Goal: Book appointment/travel/reservation

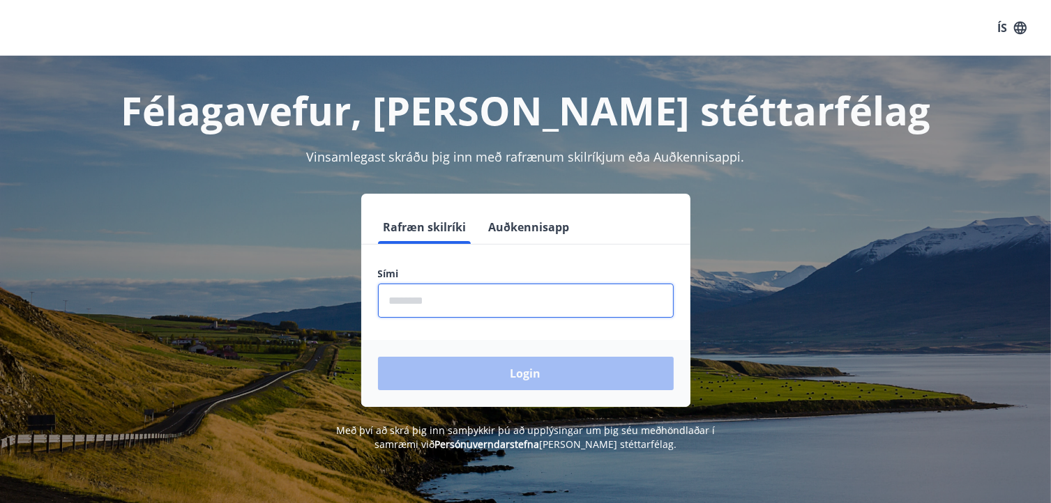
click at [483, 298] on input "phone" at bounding box center [526, 301] width 296 height 34
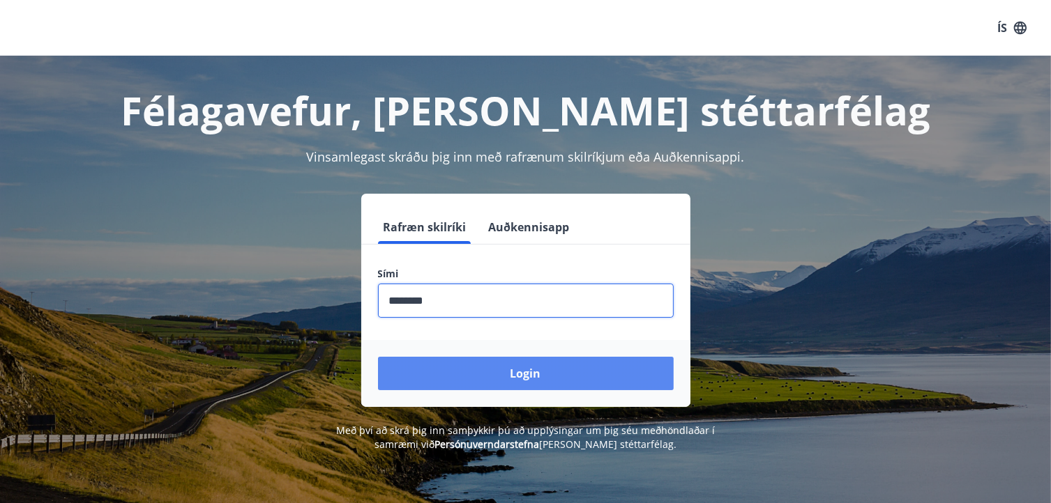
type input "********"
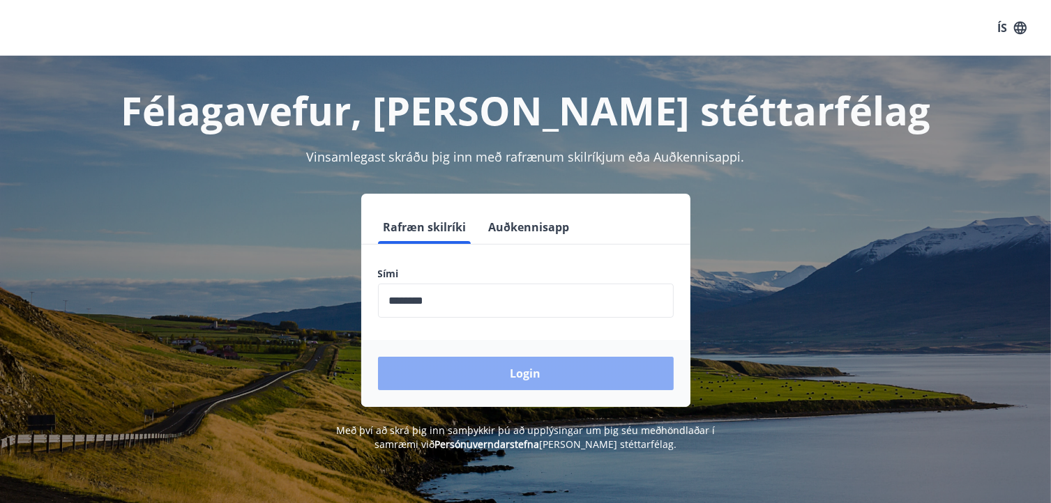
click at [530, 372] on button "Login" at bounding box center [526, 373] width 296 height 33
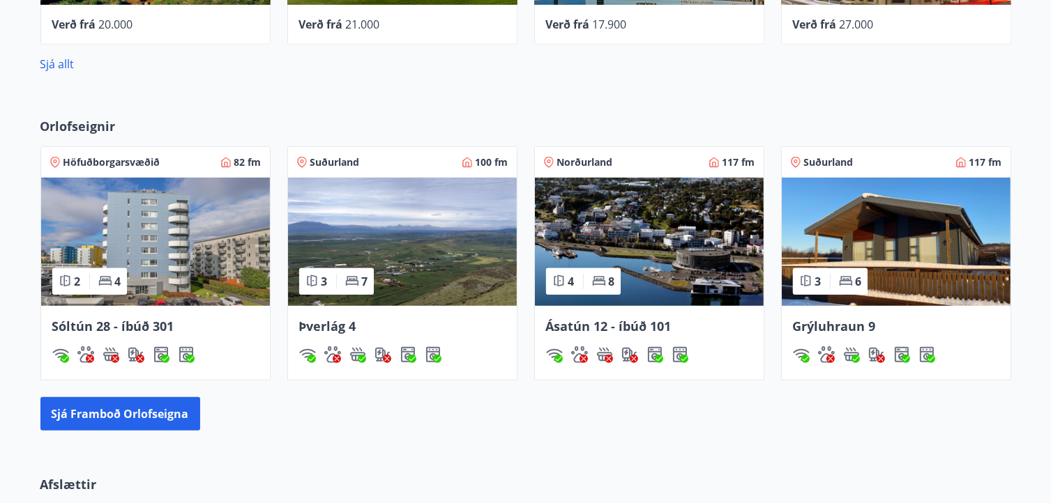
scroll to position [772, 0]
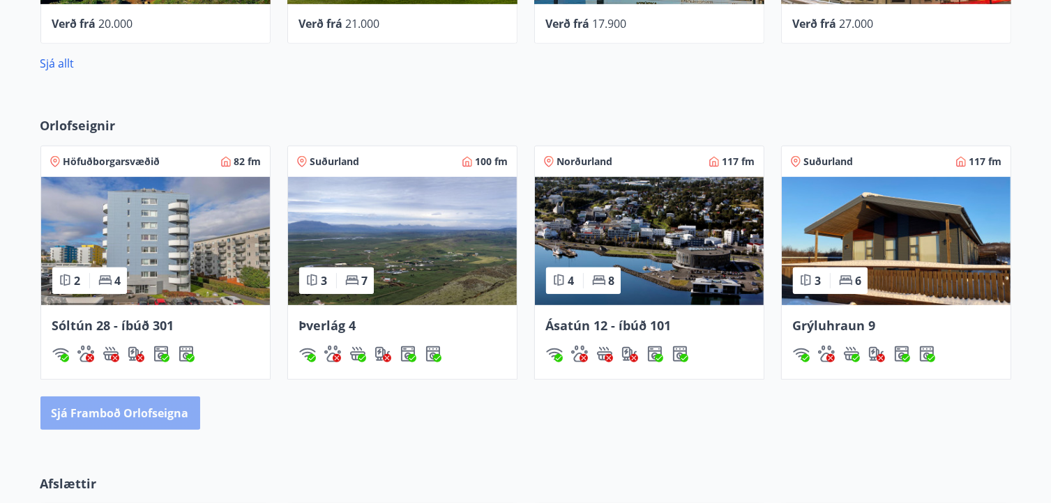
click at [118, 409] on button "Sjá framboð orlofseigna" at bounding box center [120, 413] width 160 height 33
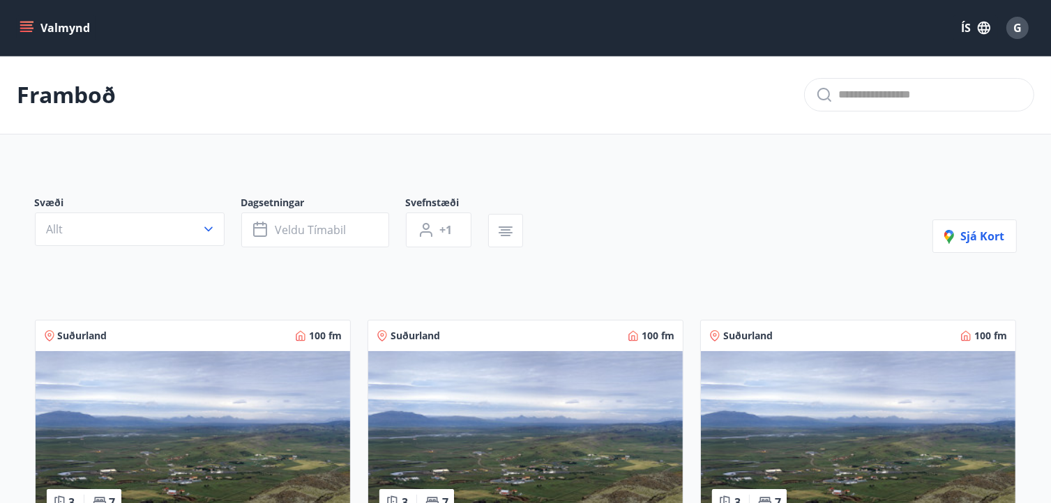
scroll to position [209, 0]
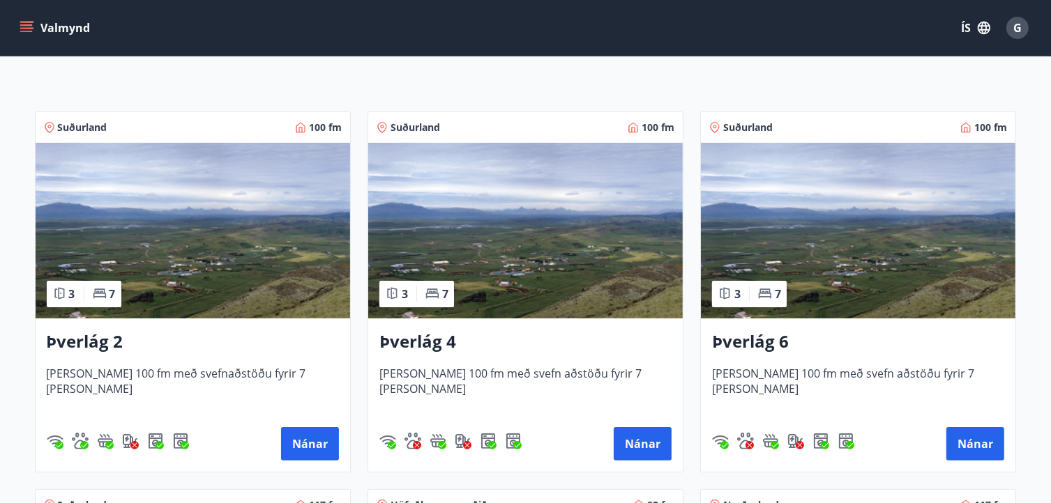
click at [254, 241] on img at bounding box center [193, 231] width 314 height 176
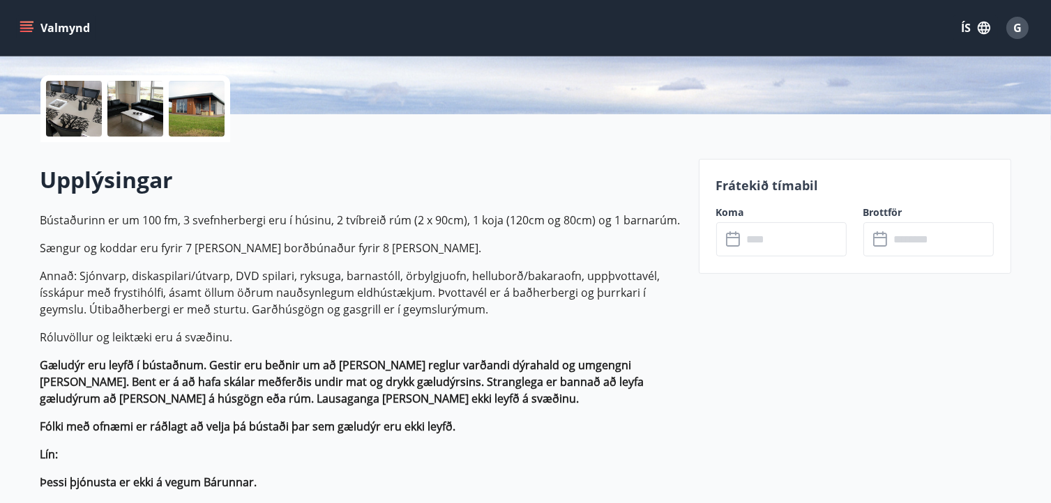
scroll to position [307, 0]
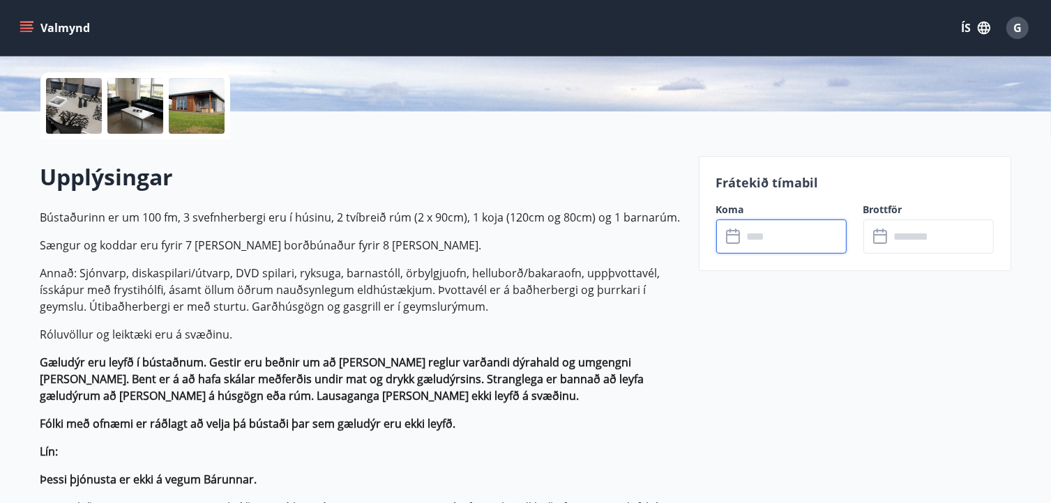
click at [766, 232] on input "text" at bounding box center [795, 237] width 104 height 34
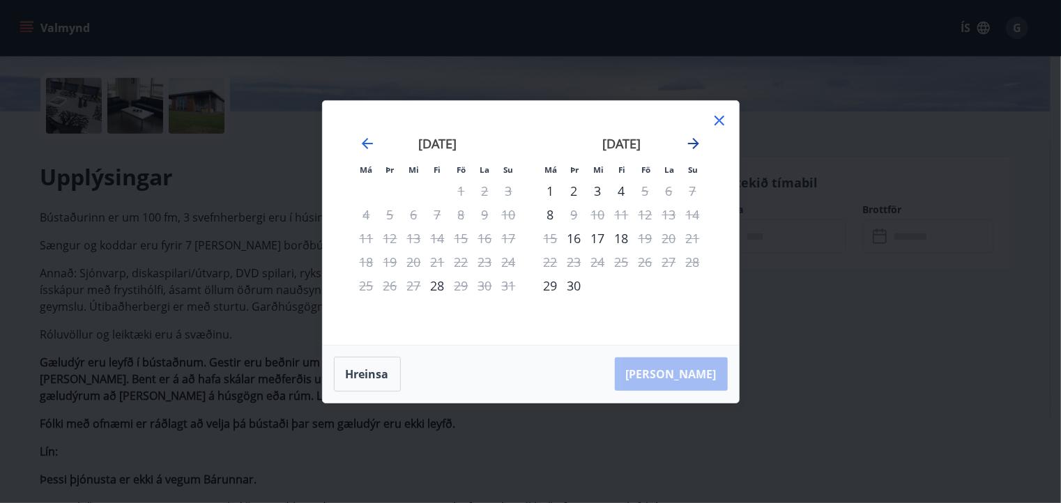
click at [695, 138] on icon "Move forward to switch to the next month." at bounding box center [693, 143] width 17 height 17
click at [651, 258] on div "24" at bounding box center [646, 262] width 24 height 24
click at [696, 260] on div "26" at bounding box center [693, 262] width 24 height 24
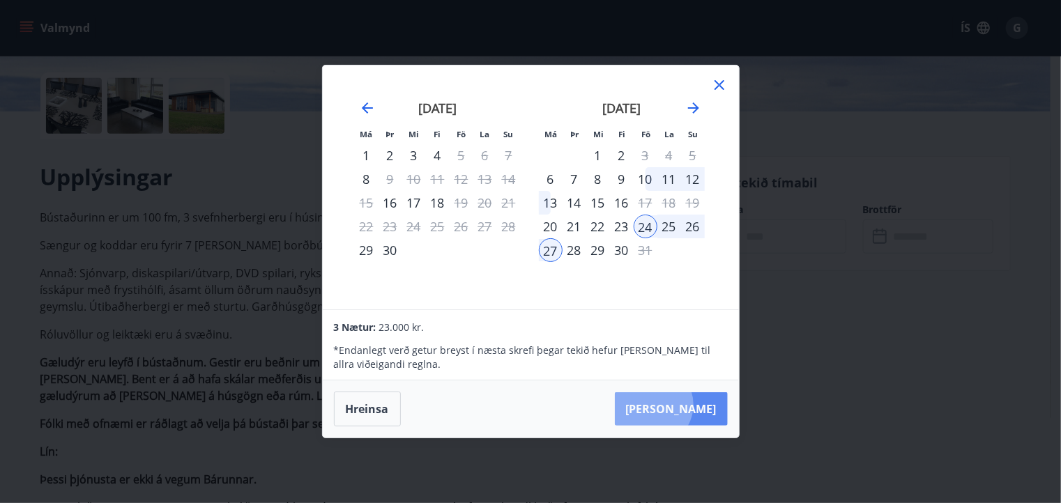
click at [695, 405] on button "Taka Frá" at bounding box center [671, 409] width 113 height 33
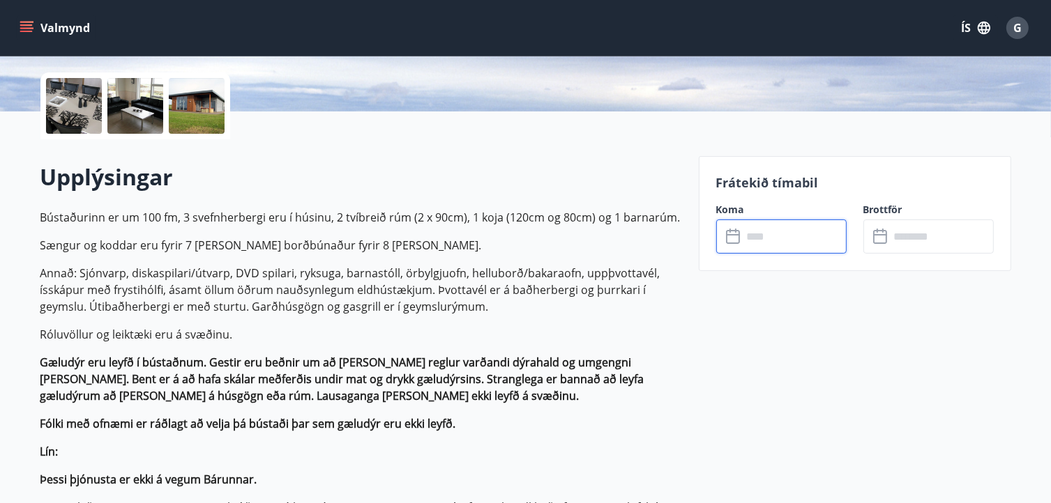
type input "******"
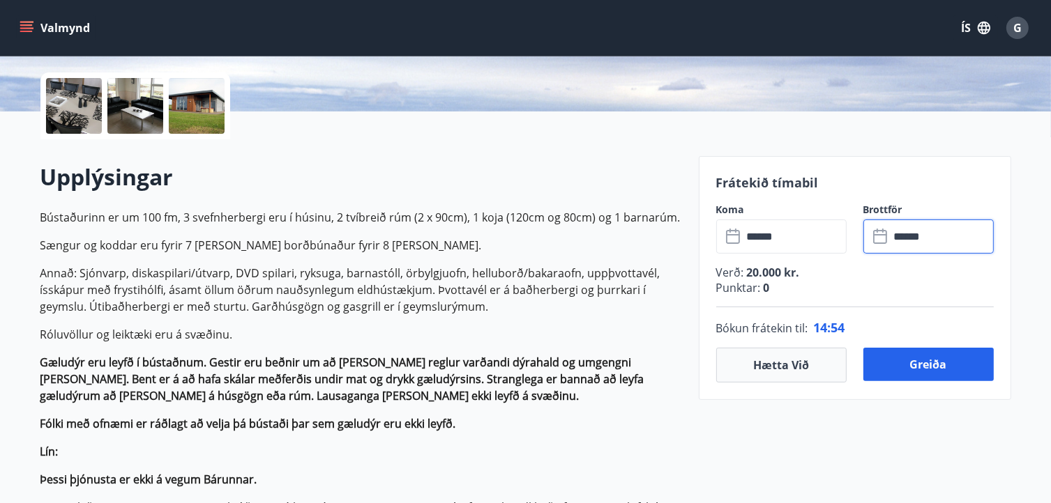
click at [940, 235] on input "******" at bounding box center [942, 237] width 104 height 34
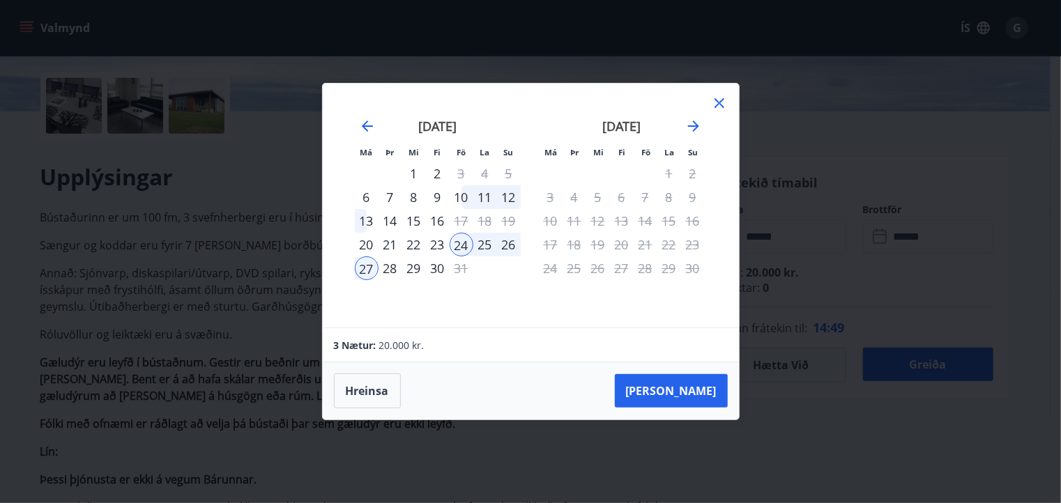
click at [510, 245] on div "26" at bounding box center [509, 245] width 24 height 24
click at [504, 238] on div "26" at bounding box center [509, 245] width 24 height 24
click at [508, 243] on div "26" at bounding box center [509, 245] width 24 height 24
click at [720, 97] on icon at bounding box center [719, 103] width 17 height 17
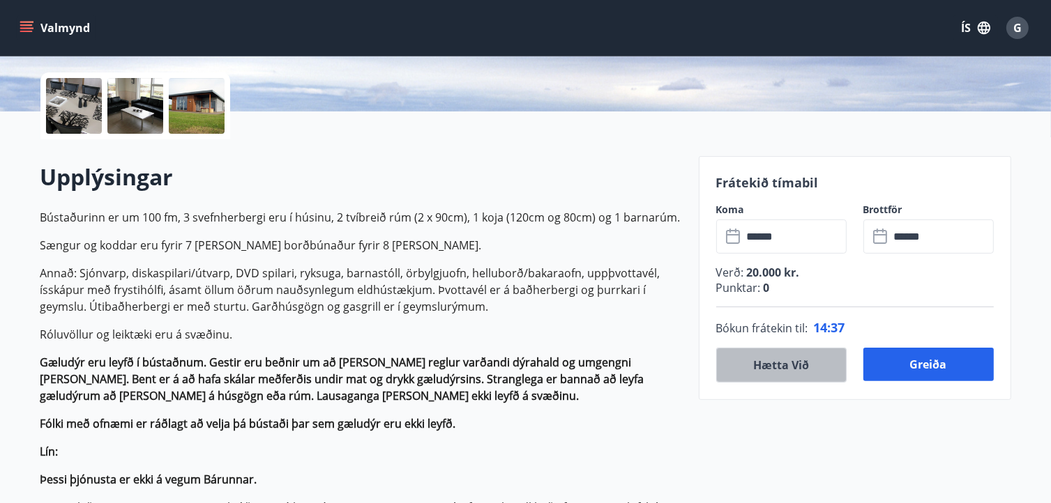
click at [775, 364] on button "Hætta við" at bounding box center [781, 365] width 130 height 35
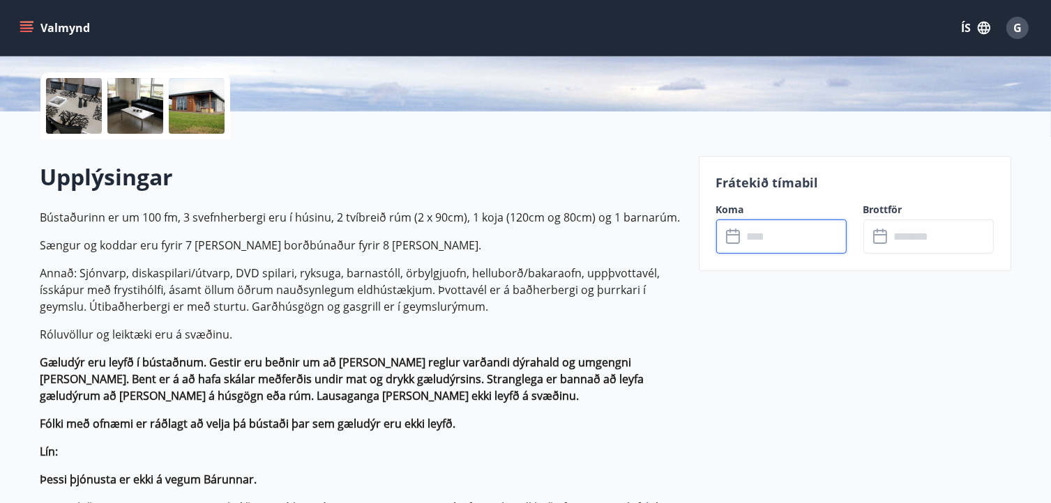
click at [767, 237] on input "text" at bounding box center [795, 237] width 104 height 34
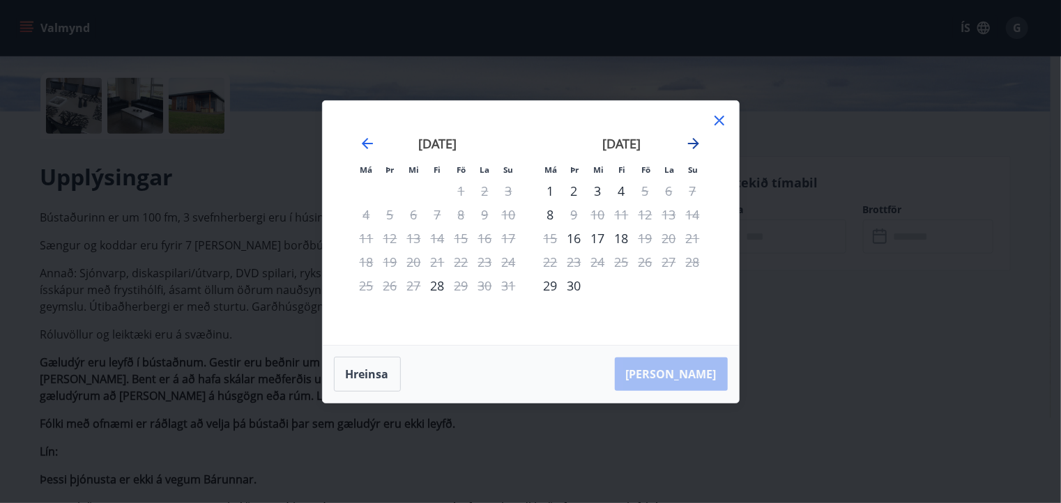
click at [695, 137] on icon "Move forward to switch to the next month." at bounding box center [693, 143] width 17 height 17
click at [643, 258] on div "24" at bounding box center [646, 262] width 24 height 24
click at [689, 259] on div "26" at bounding box center [693, 262] width 24 height 24
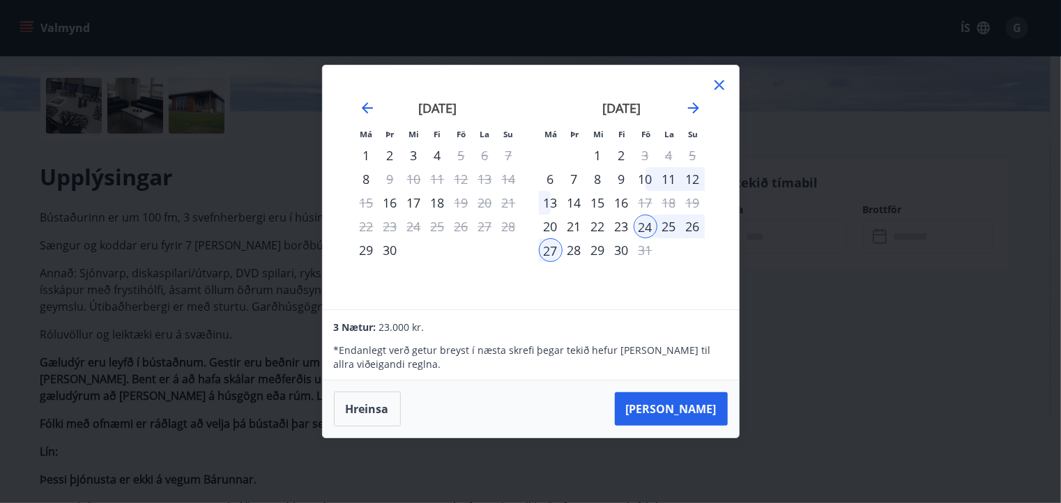
click at [692, 226] on div "26" at bounding box center [693, 227] width 24 height 24
drag, startPoint x: 646, startPoint y: 223, endPoint x: 688, endPoint y: 224, distance: 41.8
click at [688, 224] on tr "20 21 22 23 24 25 26" at bounding box center [622, 227] width 166 height 24
click at [623, 221] on div "23" at bounding box center [622, 227] width 24 height 24
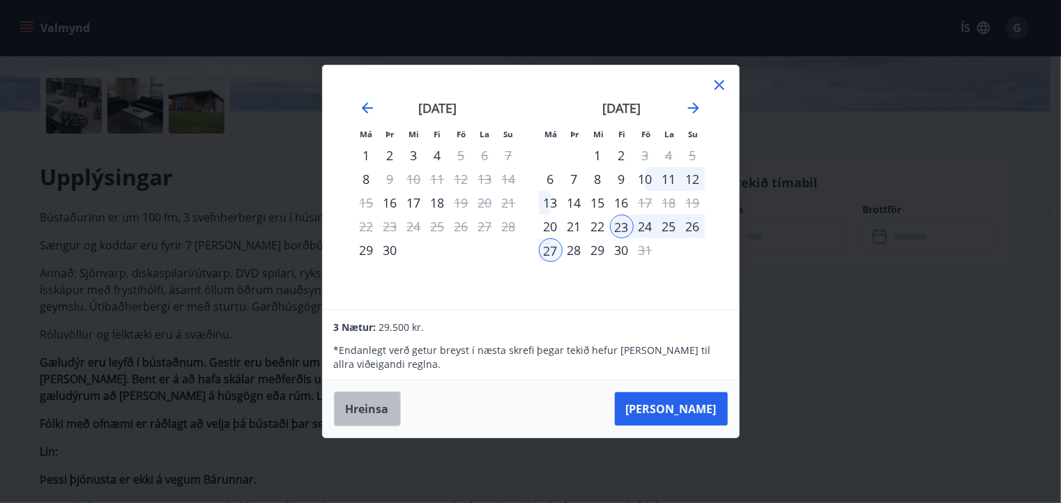
click at [368, 414] on button "Hreinsa" at bounding box center [367, 409] width 67 height 35
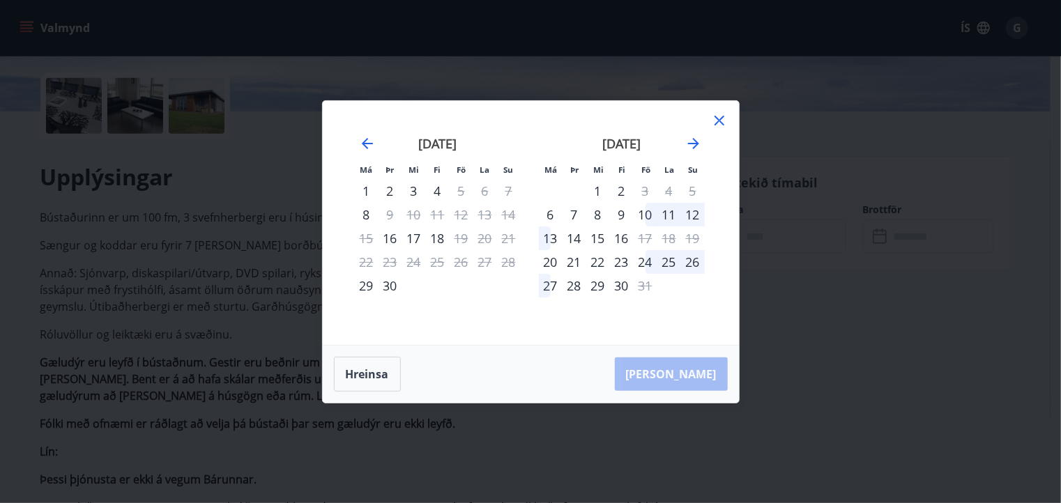
click at [623, 257] on div "23" at bounding box center [622, 262] width 24 height 24
click at [689, 256] on div "26" at bounding box center [693, 262] width 24 height 24
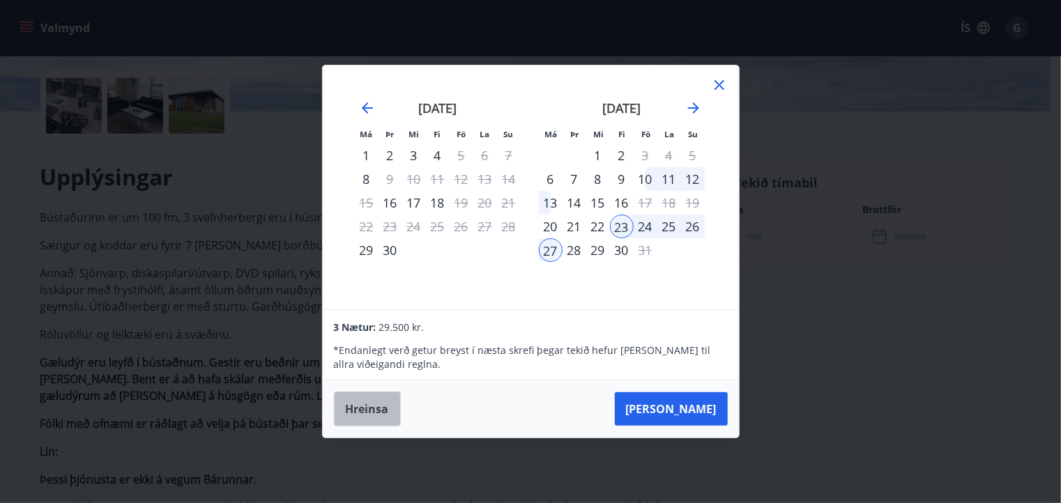
click at [374, 404] on button "Hreinsa" at bounding box center [367, 409] width 67 height 35
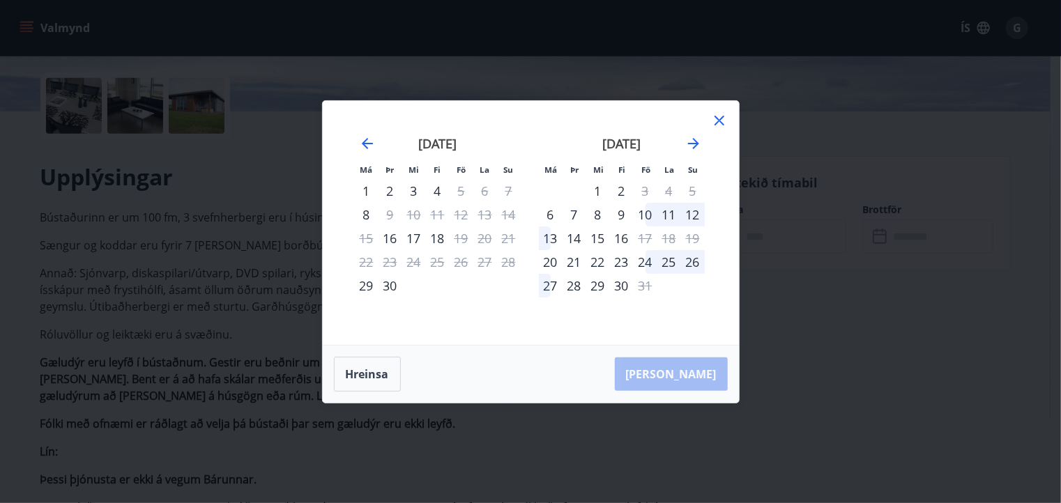
click at [721, 113] on icon at bounding box center [719, 120] width 17 height 17
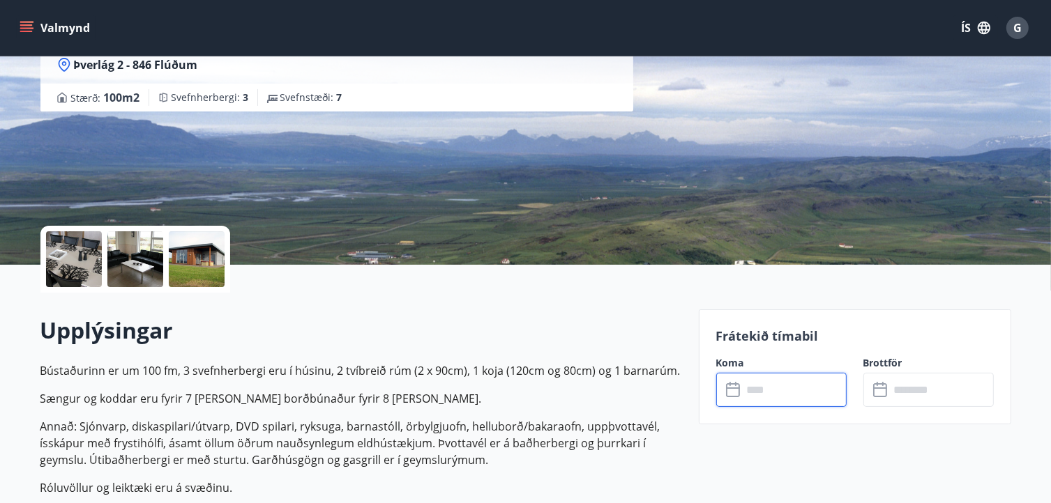
scroll to position [181, 0]
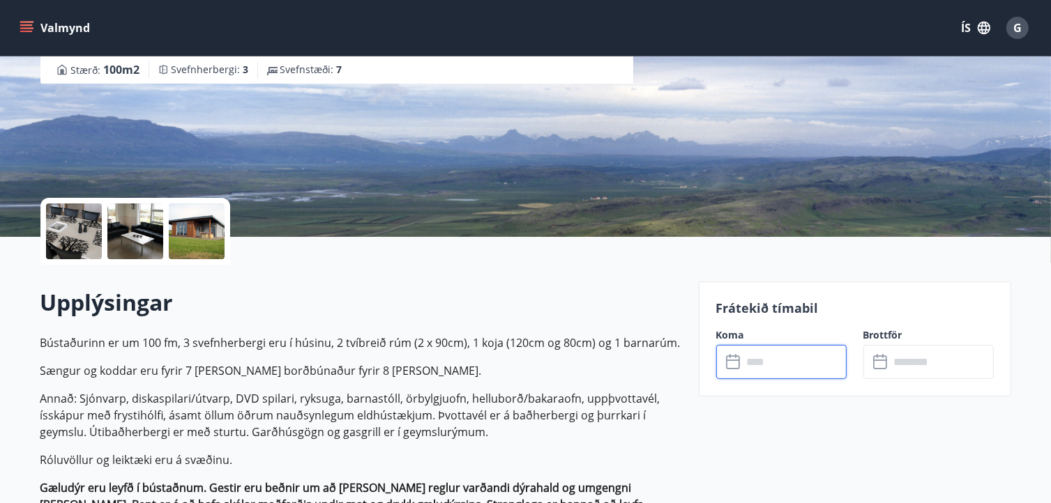
click at [791, 358] on input "text" at bounding box center [795, 362] width 104 height 34
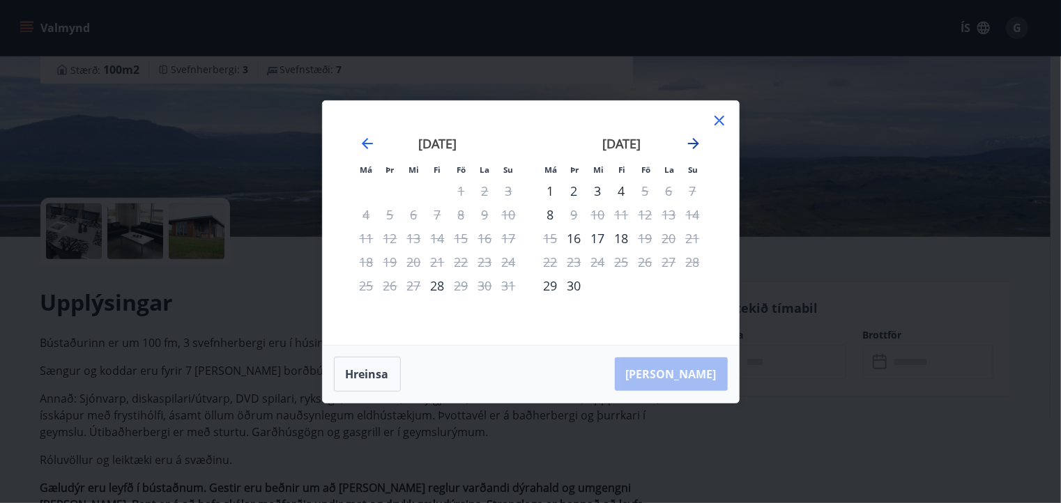
click at [690, 137] on icon "Move forward to switch to the next month." at bounding box center [693, 143] width 17 height 17
click at [697, 266] on div "26" at bounding box center [693, 262] width 24 height 24
click at [695, 257] on div "26" at bounding box center [693, 262] width 24 height 24
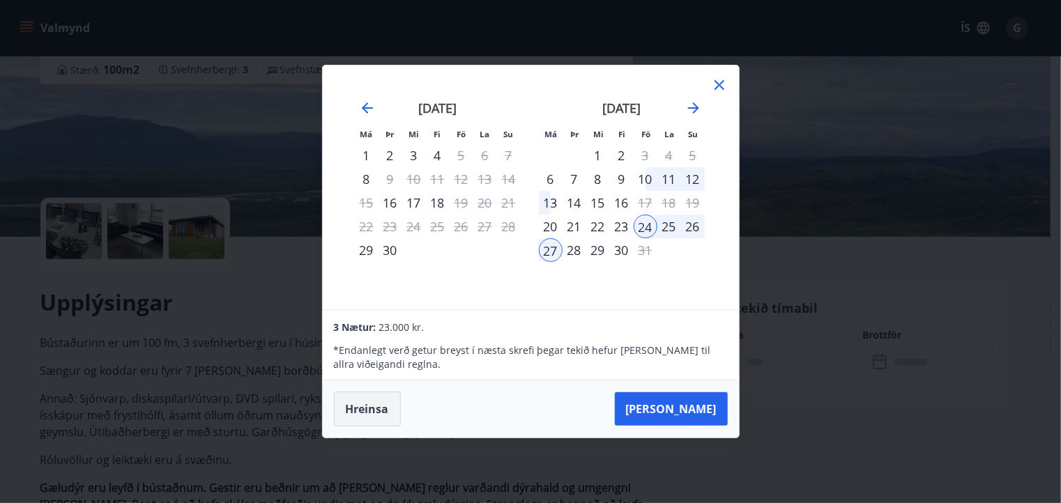
click at [381, 408] on button "Hreinsa" at bounding box center [367, 409] width 67 height 35
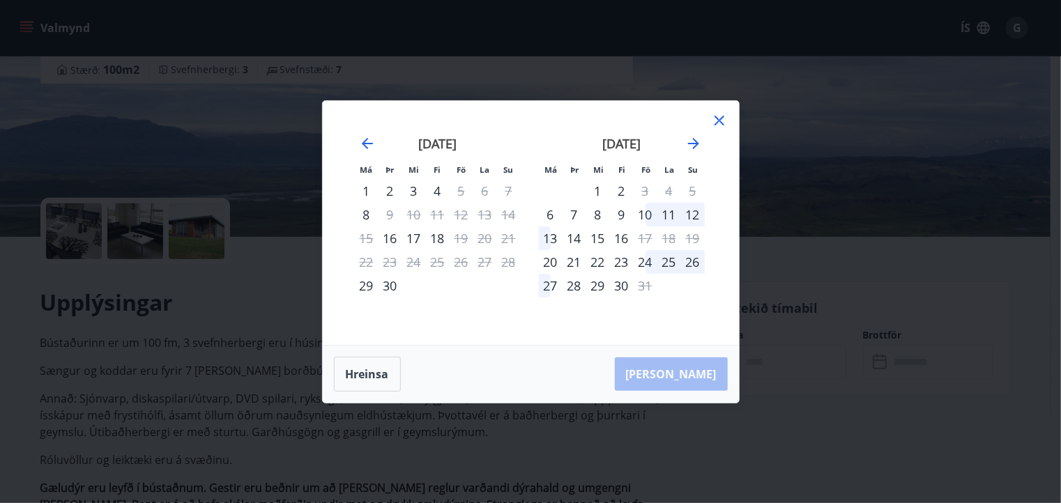
click at [692, 264] on div "26" at bounding box center [693, 262] width 24 height 24
click at [649, 262] on div "24" at bounding box center [646, 262] width 24 height 24
click at [388, 379] on button "Hreinsa" at bounding box center [367, 374] width 67 height 35
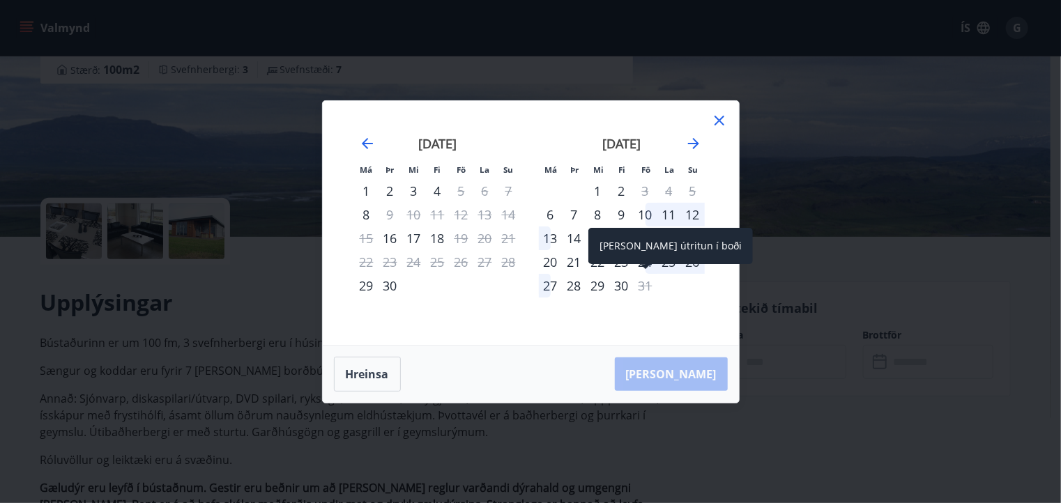
click at [644, 263] on div "Aðeins útritun í boði" at bounding box center [671, 246] width 165 height 36
click at [697, 264] on div "Aðeins útritun í boði" at bounding box center [671, 246] width 165 height 36
click at [653, 268] on div "Aðeins útritun í boði" at bounding box center [671, 251] width 165 height 46
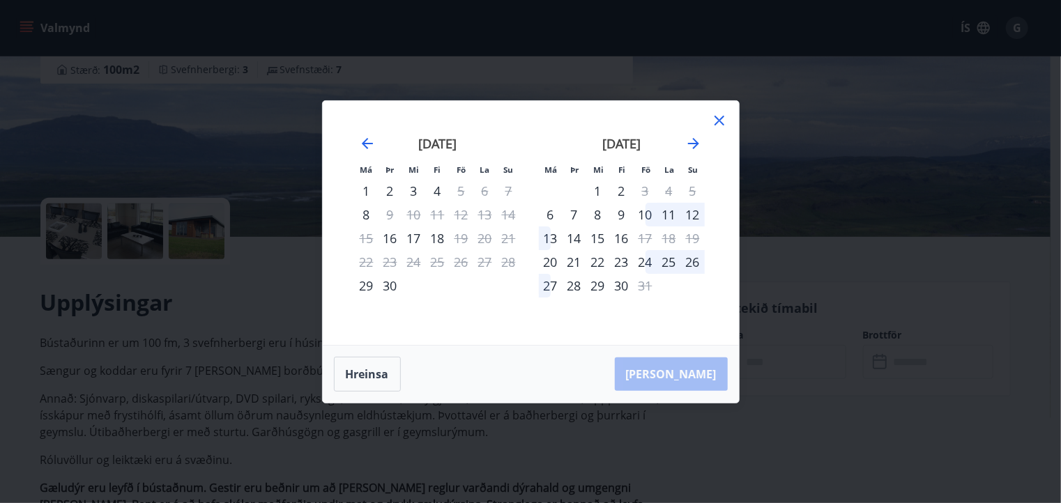
click at [642, 258] on div "24" at bounding box center [646, 262] width 24 height 24
click at [693, 261] on div "26" at bounding box center [693, 262] width 24 height 24
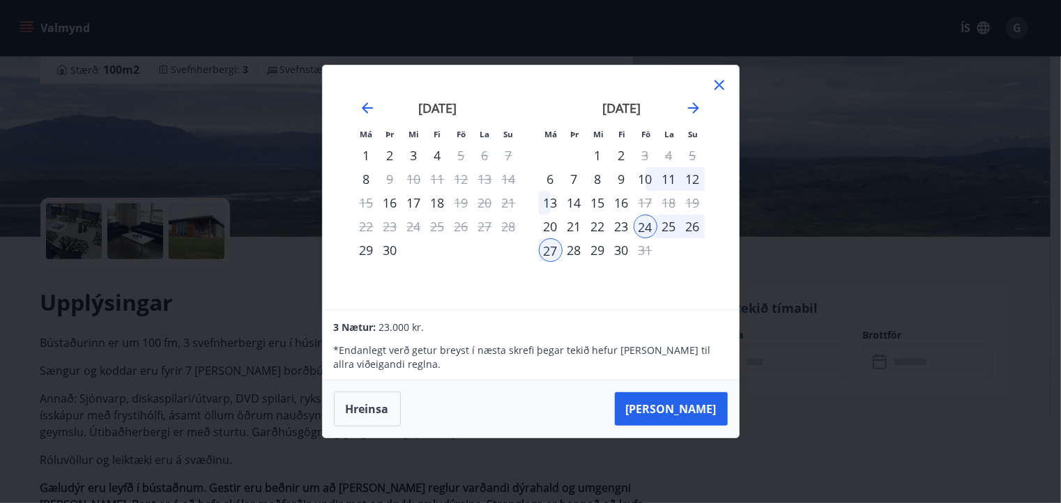
click at [695, 228] on div "26" at bounding box center [693, 227] width 24 height 24
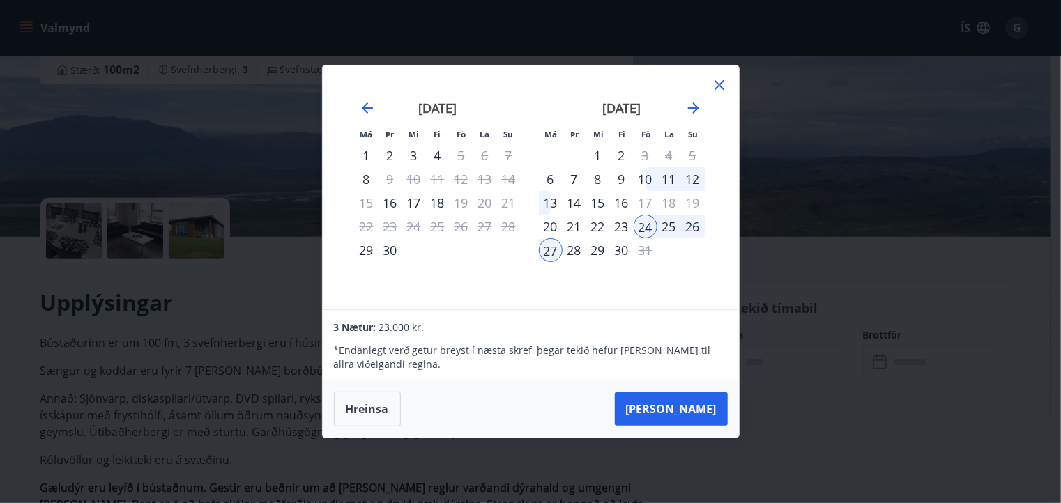
click at [695, 228] on div "26" at bounding box center [693, 227] width 24 height 24
drag, startPoint x: 644, startPoint y: 182, endPoint x: 644, endPoint y: 164, distance: 18.1
click at [644, 164] on div "3" at bounding box center [646, 156] width 24 height 24
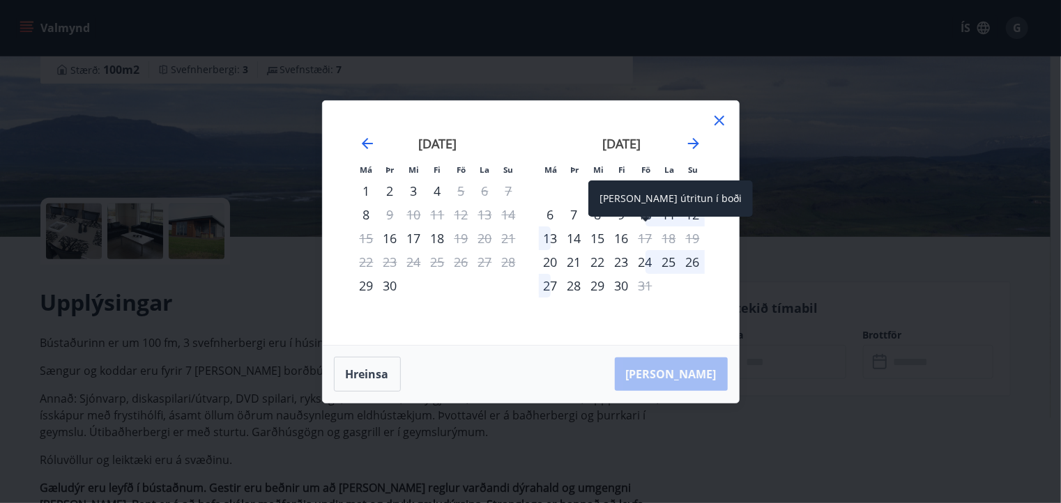
click at [646, 211] on div "Aðeins útritun í boði" at bounding box center [671, 199] width 165 height 36
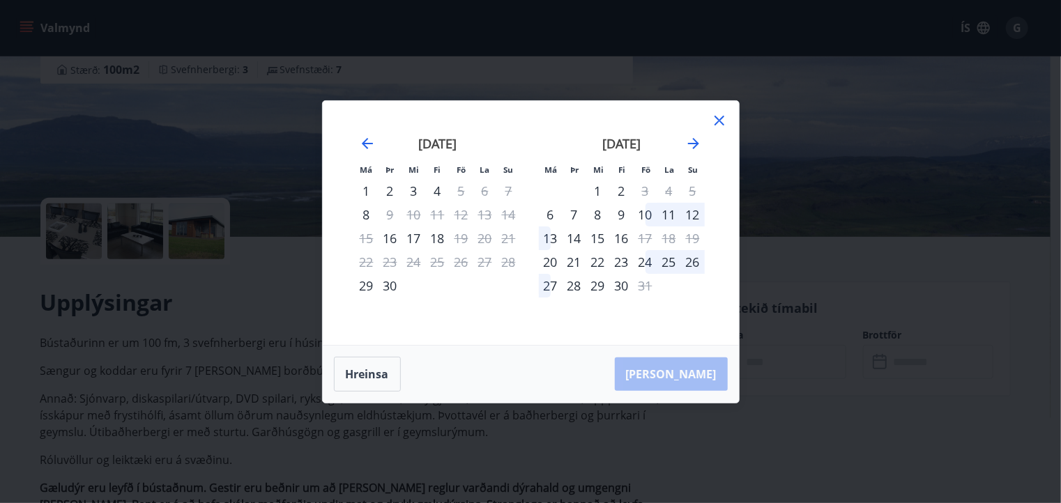
click at [646, 213] on div "10" at bounding box center [646, 215] width 24 height 24
click at [692, 212] on div "12" at bounding box center [693, 215] width 24 height 24
click at [692, 211] on div "12" at bounding box center [693, 215] width 24 height 24
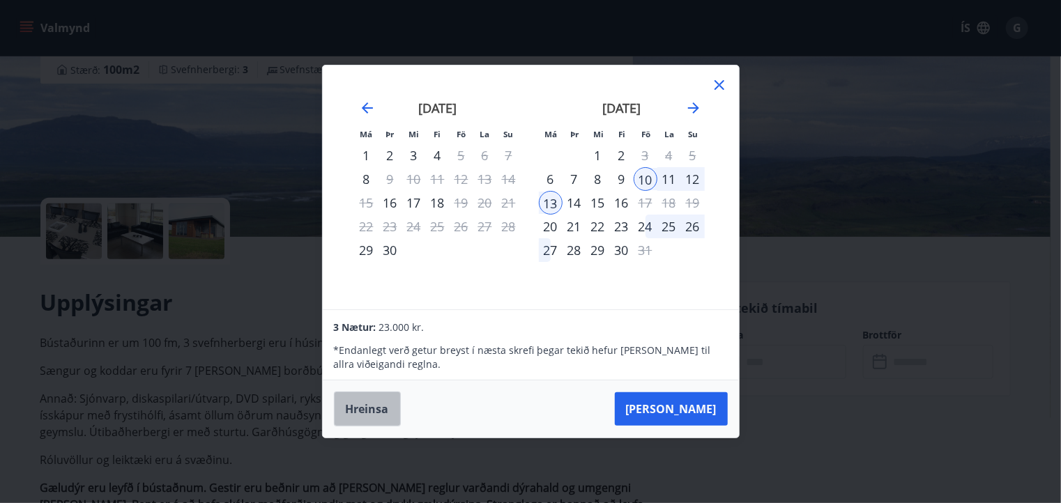
click at [372, 416] on button "Hreinsa" at bounding box center [367, 409] width 67 height 35
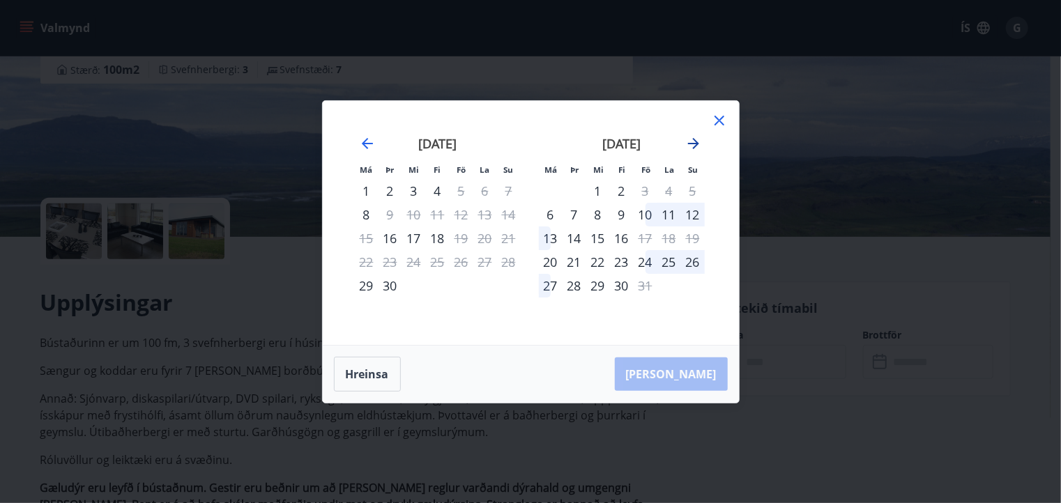
click at [688, 142] on icon "Move forward to switch to the next month." at bounding box center [693, 143] width 17 height 17
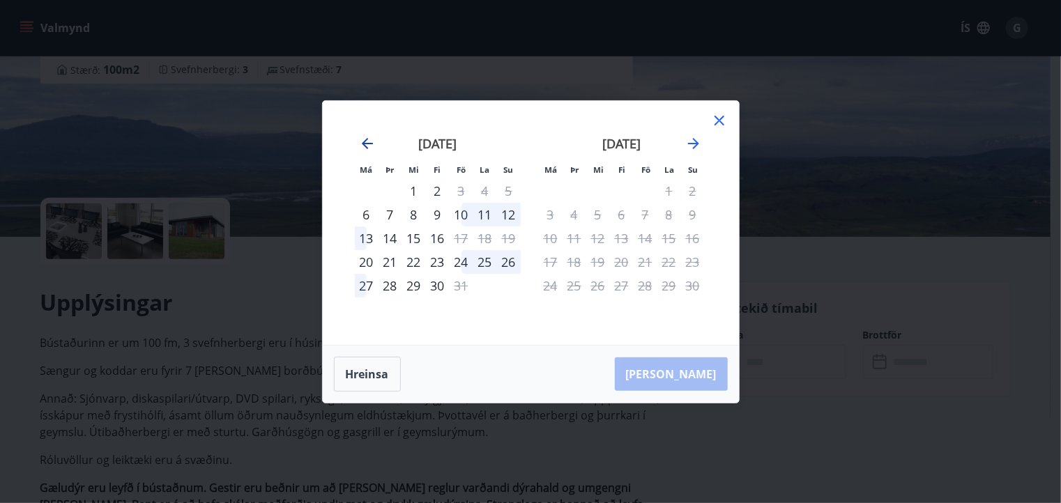
click at [365, 150] on icon "Move backward to switch to the previous month." at bounding box center [367, 143] width 17 height 17
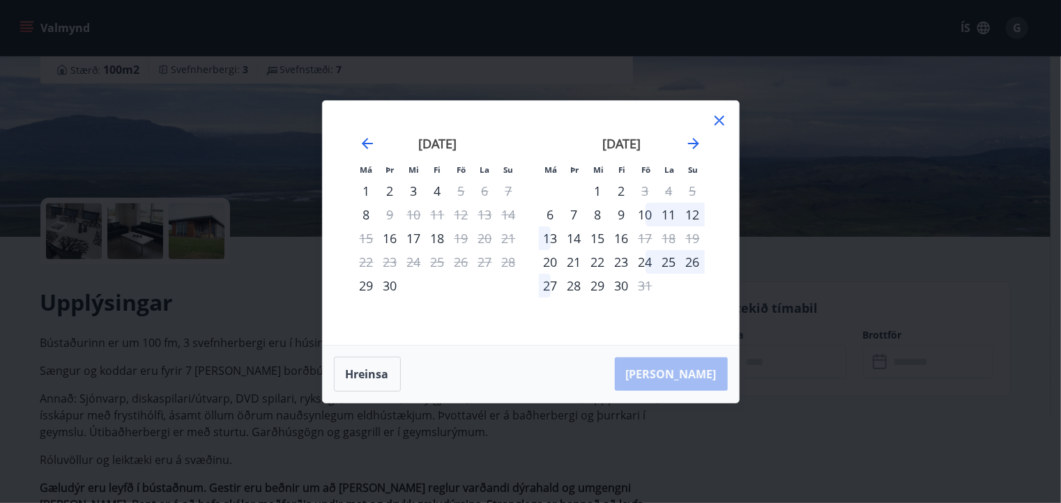
click at [621, 260] on div "23" at bounding box center [622, 262] width 24 height 24
click at [697, 255] on div "26" at bounding box center [693, 262] width 24 height 24
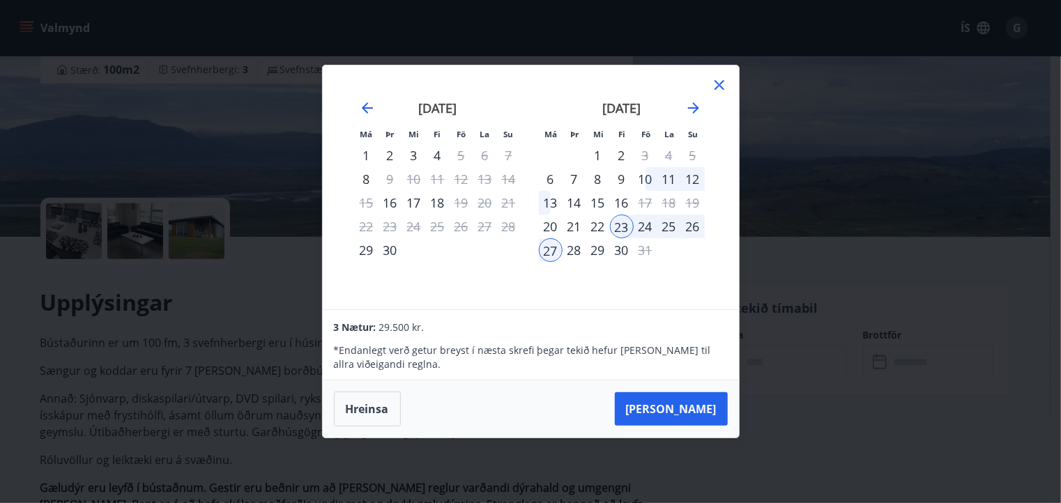
click at [695, 227] on div "26" at bounding box center [693, 227] width 24 height 24
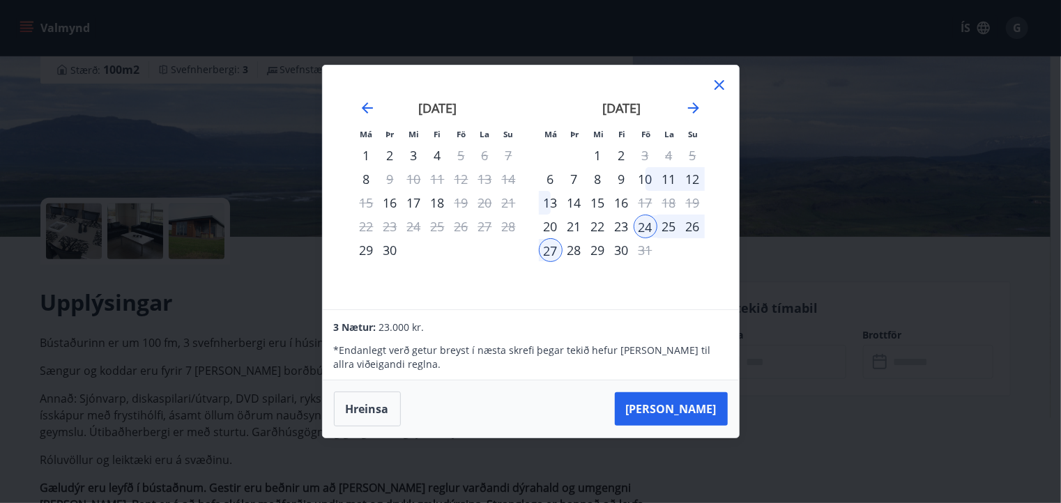
click at [695, 227] on div "26" at bounding box center [693, 227] width 24 height 24
click at [622, 226] on div "23" at bounding box center [622, 227] width 24 height 24
click at [547, 244] on div "27" at bounding box center [551, 250] width 24 height 24
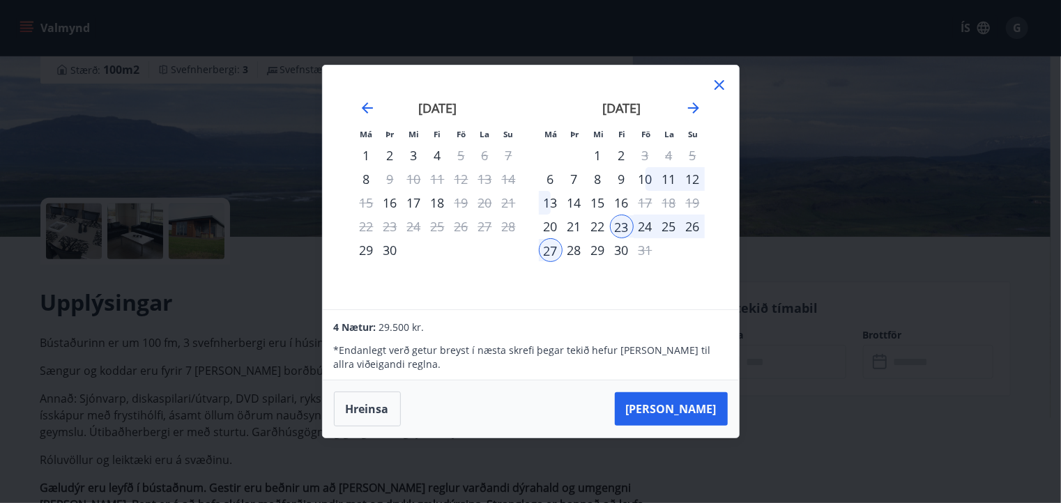
click at [547, 244] on div "27" at bounding box center [551, 250] width 24 height 24
click at [547, 215] on div "13" at bounding box center [551, 203] width 24 height 24
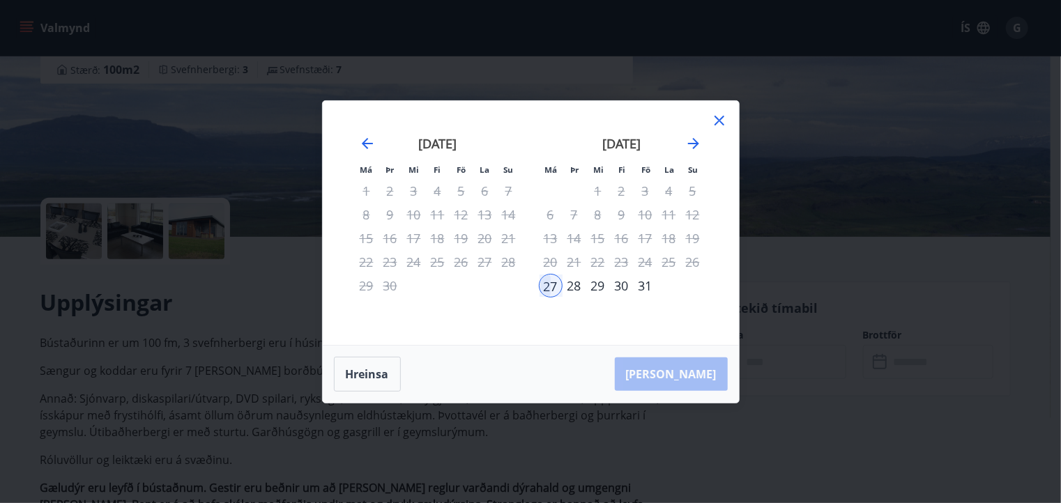
click at [556, 285] on div "27" at bounding box center [551, 286] width 24 height 24
click at [361, 377] on button "Hreinsa" at bounding box center [367, 374] width 67 height 35
click at [622, 261] on div "23" at bounding box center [622, 262] width 24 height 24
click at [719, 115] on icon at bounding box center [719, 120] width 17 height 17
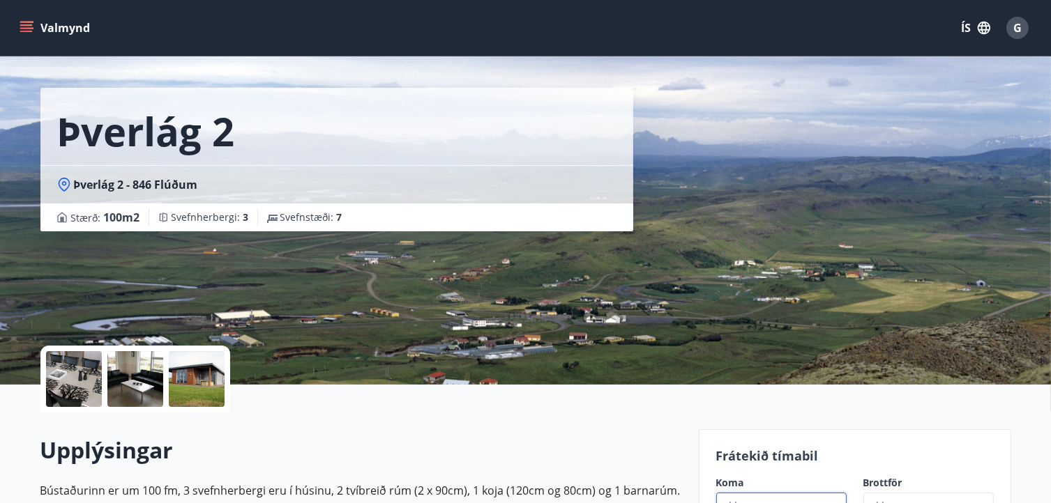
scroll to position [0, 0]
